Goal: Task Accomplishment & Management: Manage account settings

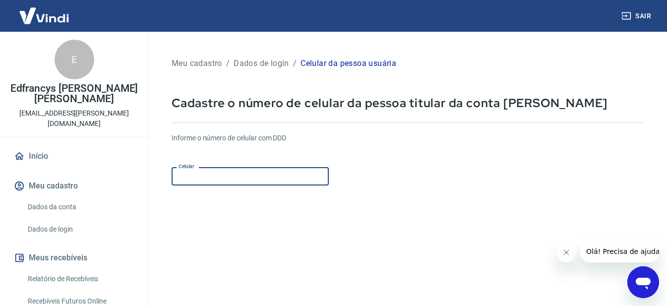
click at [200, 176] on input "Celular" at bounding box center [250, 176] width 157 height 18
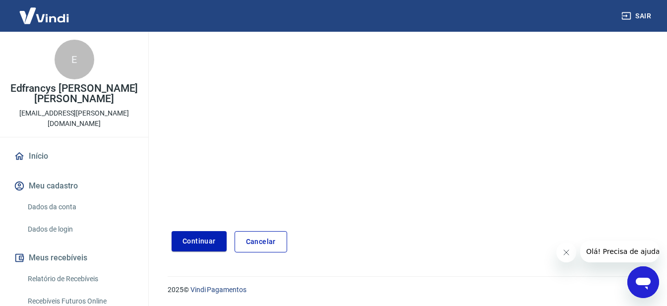
scroll to position [164, 0]
type input "[PHONE_NUMBER]"
click at [199, 238] on button "Continuar" at bounding box center [199, 240] width 55 height 20
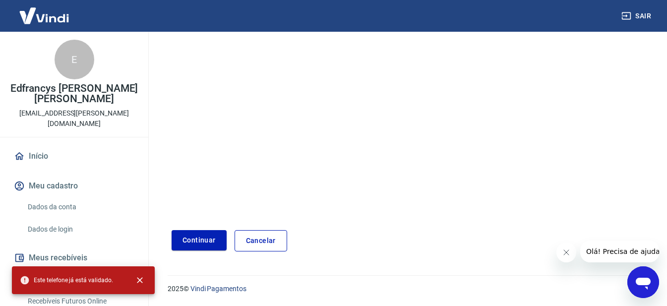
scroll to position [15, 0]
